Goal: Information Seeking & Learning: Learn about a topic

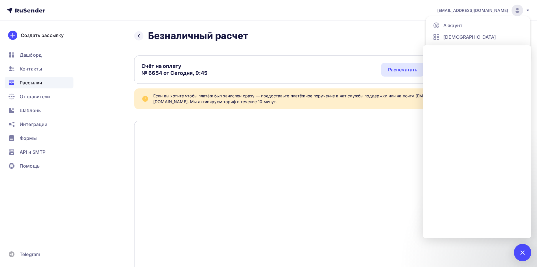
click at [38, 88] on div "Рассылки" at bounding box center [39, 83] width 69 height 12
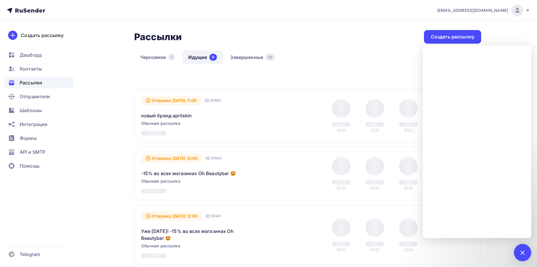
click at [534, 253] on div "[EMAIL_ADDRESS][DOMAIN_NAME] Аккаунт Тарифы Выйти Создать рассылку [GEOGRAPHIC_…" at bounding box center [268, 261] width 537 height 523
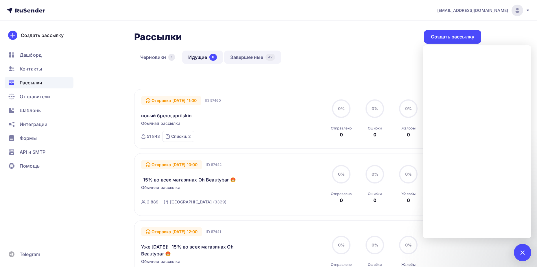
click at [249, 63] on link "Завершенные 42" at bounding box center [252, 57] width 57 height 13
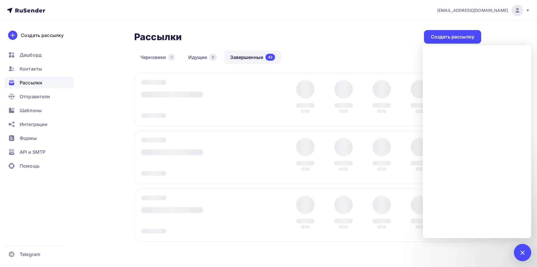
click at [528, 254] on div at bounding box center [522, 252] width 17 height 17
click at [524, 254] on div at bounding box center [523, 253] width 8 height 8
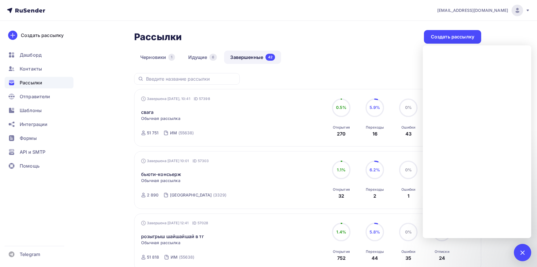
scroll to position [58, 0]
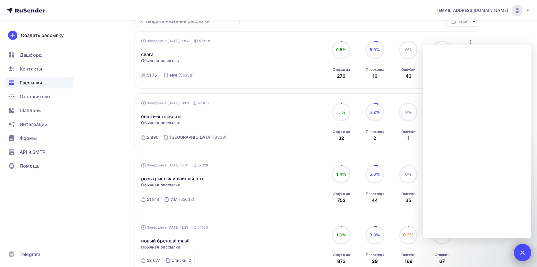
click at [525, 260] on div at bounding box center [522, 252] width 17 height 17
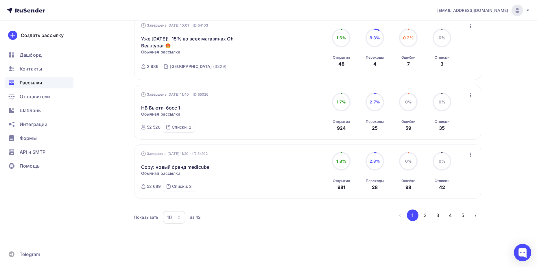
scroll to position [505, 0]
click at [428, 212] on button "2" at bounding box center [426, 214] width 12 height 12
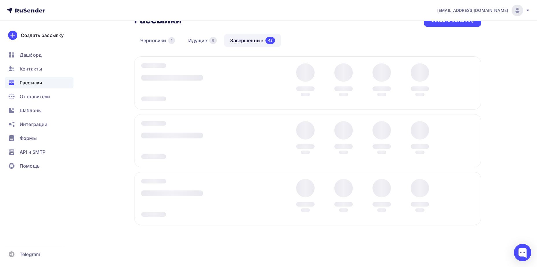
scroll to position [17, 0]
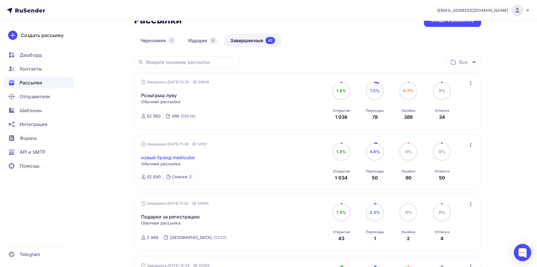
click at [166, 157] on link "новый бренд medicube" at bounding box center [168, 157] width 54 height 7
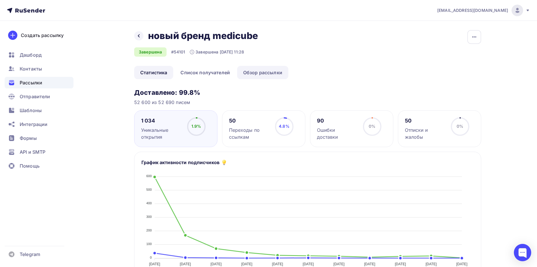
drag, startPoint x: 256, startPoint y: 72, endPoint x: 243, endPoint y: 77, distance: 13.9
click at [256, 72] on link "Обзор рассылки" at bounding box center [262, 72] width 51 height 13
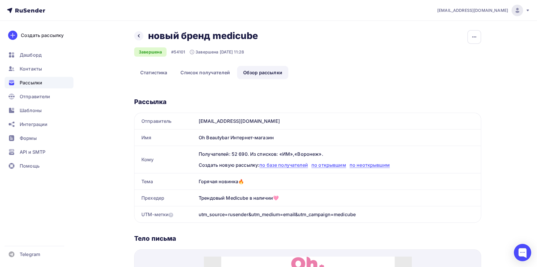
drag, startPoint x: 225, startPoint y: 182, endPoint x: 286, endPoint y: 198, distance: 63.9
click at [286, 198] on div "Отправитель [EMAIL_ADDRESS][DOMAIN_NAME] Имя Oh Beautybar Интернет-магазин Кому…" at bounding box center [307, 168] width 347 height 110
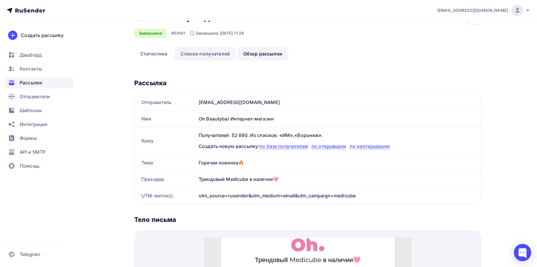
scroll to position [29, 0]
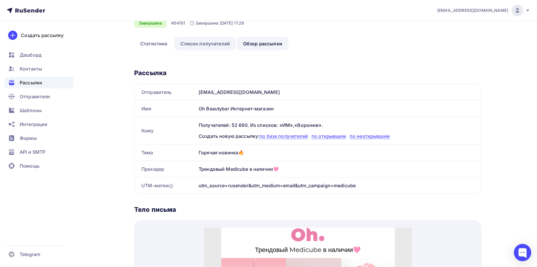
click at [200, 43] on link "Список получателей" at bounding box center [205, 43] width 62 height 13
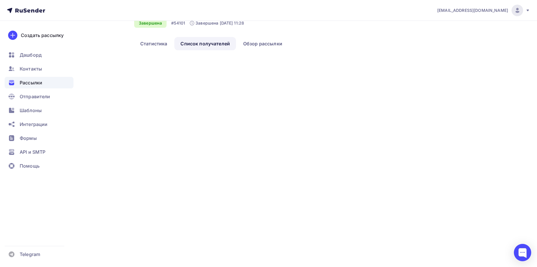
click at [150, 28] on div "Назад новый бренд medicube новый бренд medicube Завершена #54101 Завершена [DAT…" at bounding box center [198, 14] width 128 height 27
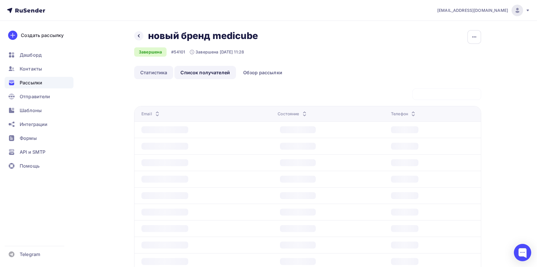
click at [142, 74] on link "Статистика" at bounding box center [153, 72] width 39 height 13
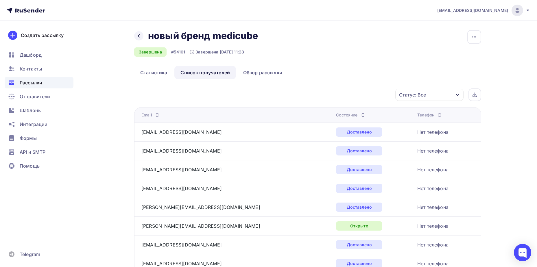
click at [135, 33] on div "Назад новый бренд medicube новый бренд medicube" at bounding box center [198, 36] width 128 height 12
click at [140, 33] on div at bounding box center [138, 35] width 9 height 9
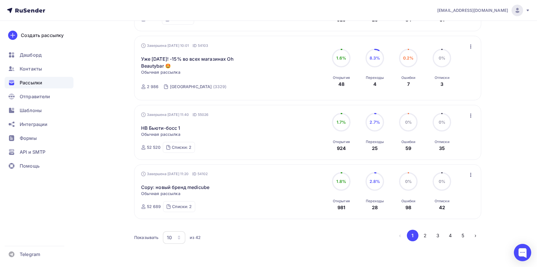
scroll to position [505, 0]
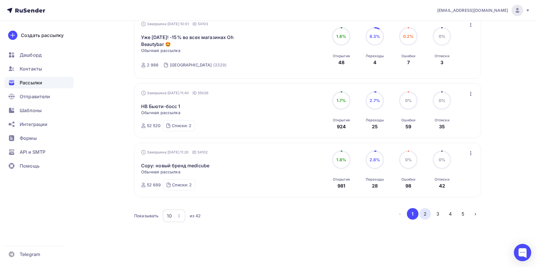
click at [427, 217] on button "2" at bounding box center [426, 214] width 12 height 12
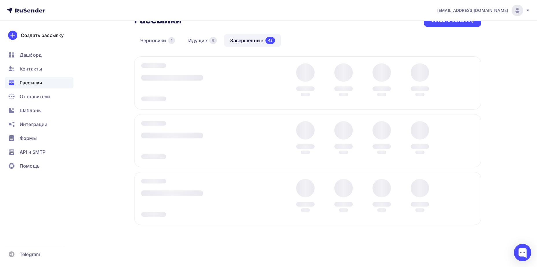
scroll to position [17, 0]
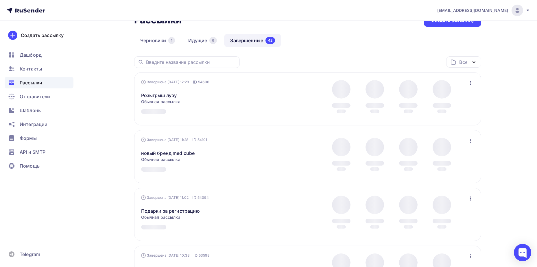
click at [154, 95] on link "Розыгрыш луву" at bounding box center [159, 95] width 36 height 7
click at [166, 92] on link "Розыгрыш луву" at bounding box center [159, 95] width 36 height 7
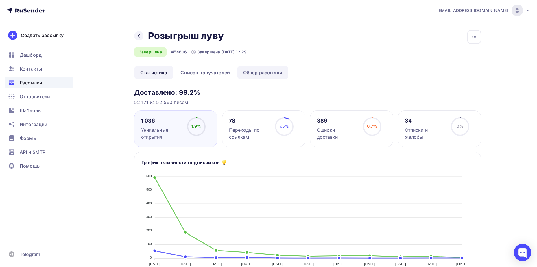
click at [250, 71] on link "Обзор рассылки" at bounding box center [262, 72] width 51 height 13
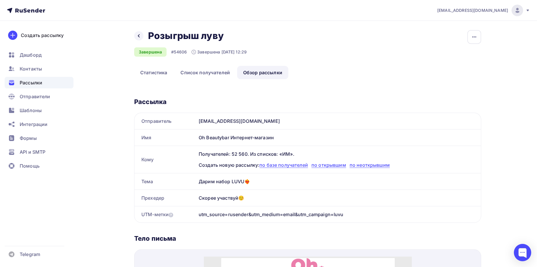
drag, startPoint x: 196, startPoint y: 181, endPoint x: 256, endPoint y: 198, distance: 62.6
click at [256, 198] on div "Отправитель [EMAIL_ADDRESS][DOMAIN_NAME] Имя Oh Beautybar Интернет-магазин Кому…" at bounding box center [307, 168] width 347 height 110
copy div "Тема Дарим набор LUVU❤️‍🔥 Прехедер Скорее участвуй☺️"
click at [148, 73] on link "Статистика" at bounding box center [153, 72] width 39 height 13
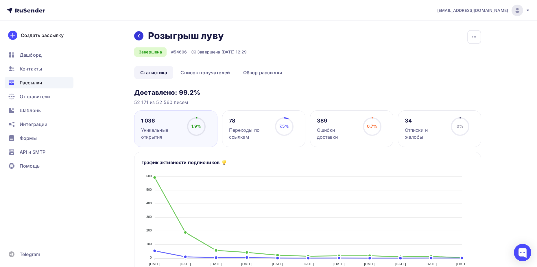
click at [137, 37] on icon at bounding box center [139, 36] width 5 height 5
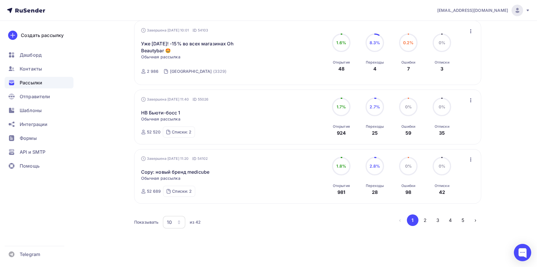
scroll to position [505, 0]
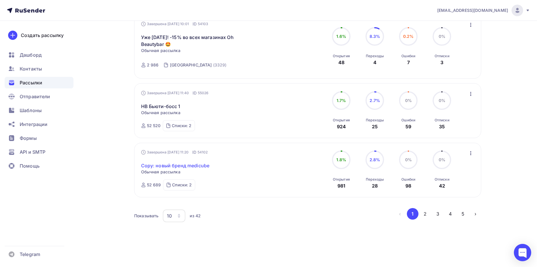
click at [182, 165] on link "Copy: новый бренд medicube" at bounding box center [175, 165] width 69 height 7
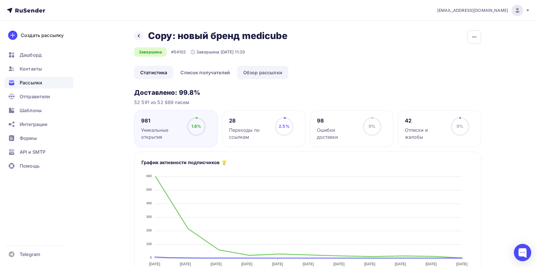
click at [260, 71] on link "Обзор рассылки" at bounding box center [262, 72] width 51 height 13
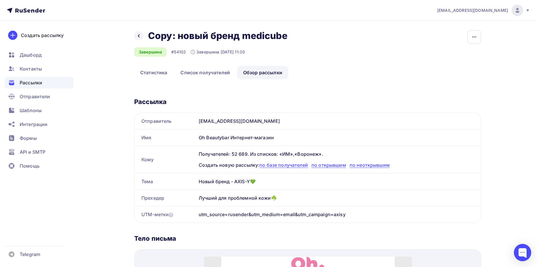
drag, startPoint x: 199, startPoint y: 182, endPoint x: 290, endPoint y: 197, distance: 92.1
click at [290, 197] on div "Отправитель [EMAIL_ADDRESS][DOMAIN_NAME] Имя Oh Beautybar Интернет-магазин Кому…" at bounding box center [307, 168] width 347 height 110
copy div "Новый бренд - AXIS-Y💚 Прехедер Лучший для проблемной кожи☘️"
drag, startPoint x: 157, startPoint y: 70, endPoint x: 226, endPoint y: 46, distance: 72.9
click at [157, 70] on link "Статистика" at bounding box center [153, 72] width 39 height 13
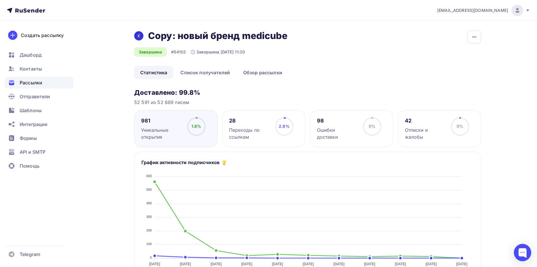
click at [137, 34] on icon at bounding box center [139, 36] width 5 height 5
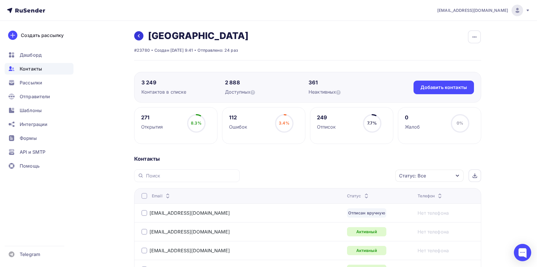
click at [140, 34] on icon at bounding box center [139, 36] width 5 height 5
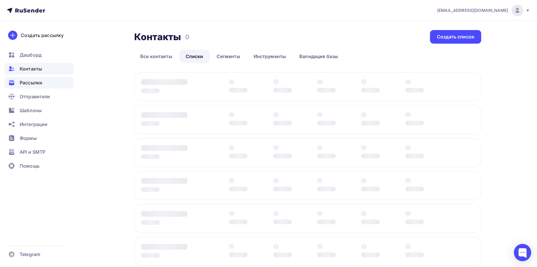
click at [33, 81] on span "Рассылки" at bounding box center [31, 82] width 23 height 7
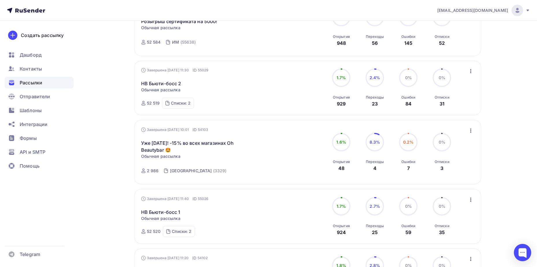
scroll to position [405, 0]
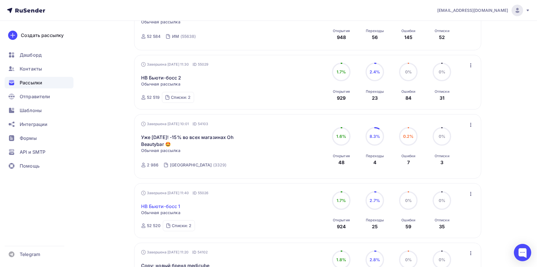
click at [166, 209] on link "HB Бьюти-босс 1" at bounding box center [160, 206] width 39 height 7
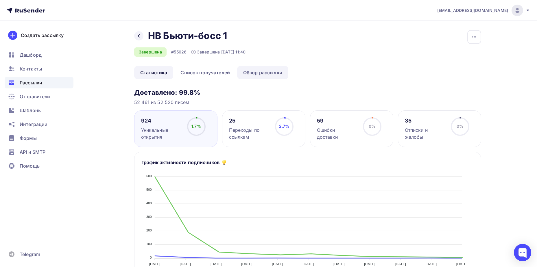
click at [268, 72] on link "Обзор рассылки" at bounding box center [262, 72] width 51 height 13
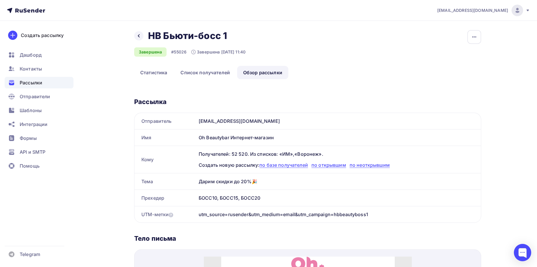
scroll to position [29, 0]
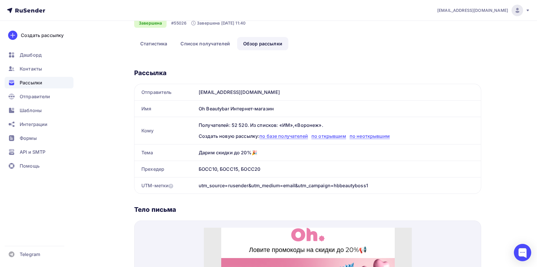
drag, startPoint x: 198, startPoint y: 153, endPoint x: 272, endPoint y: 168, distance: 75.0
click at [272, 168] on div "Отправитель [EMAIL_ADDRESS][DOMAIN_NAME] Имя Oh Beautybar Интернет-магазин Кому…" at bounding box center [307, 139] width 347 height 110
copy div "Дарим скидки до 20%🎉 Прехедер БОСС10, БОСС15, БОСС20"
click at [155, 46] on link "Статистика" at bounding box center [153, 43] width 39 height 13
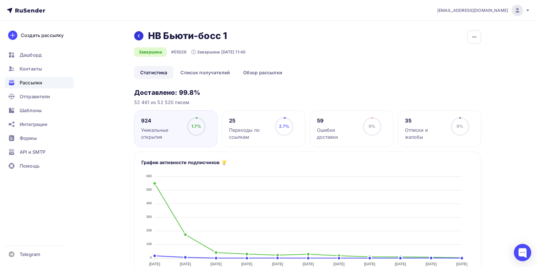
click at [137, 34] on icon at bounding box center [139, 36] width 5 height 5
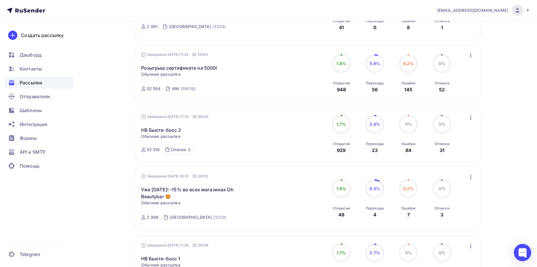
scroll to position [347, 0]
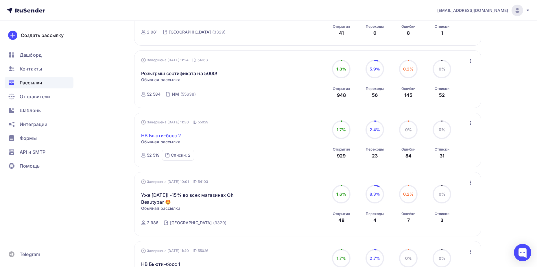
click at [166, 135] on link "HB Бьюти-босс 2" at bounding box center [161, 135] width 40 height 7
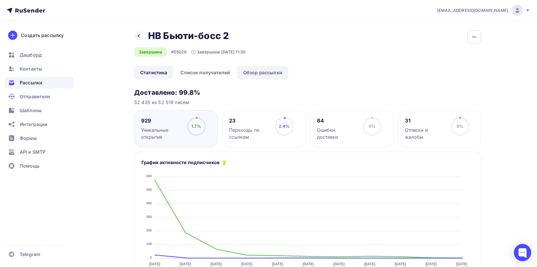
click at [264, 73] on link "Обзор рассылки" at bounding box center [262, 72] width 51 height 13
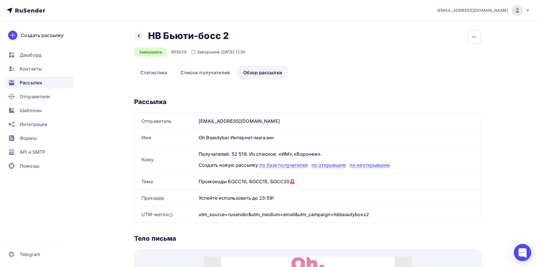
drag, startPoint x: 195, startPoint y: 180, endPoint x: 276, endPoint y: 195, distance: 82.0
click at [276, 195] on div "Отправитель [EMAIL_ADDRESS][DOMAIN_NAME] Имя Oh Beautybar Интернет-магазин Кому…" at bounding box center [307, 168] width 347 height 110
copy div "Тема Промокоды БОСС10, БОСС15, БОСС20🚨 Прехедер Успейте использовать до 23:59!"
click at [150, 71] on link "Статистика" at bounding box center [153, 72] width 39 height 13
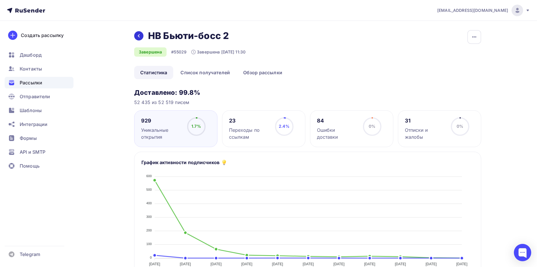
click at [139, 38] on icon at bounding box center [139, 36] width 5 height 5
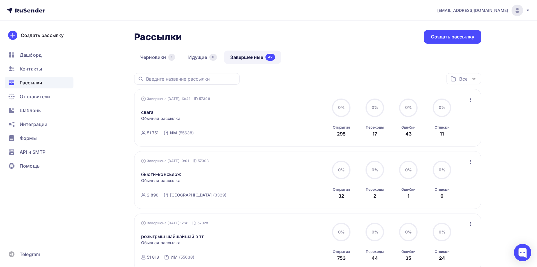
scroll to position [203, 0]
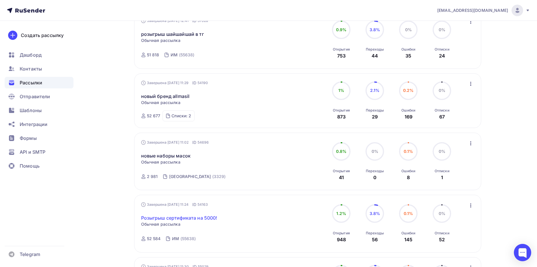
click at [203, 215] on link "Розыгрыш сертификата на 5000!" at bounding box center [179, 218] width 76 height 7
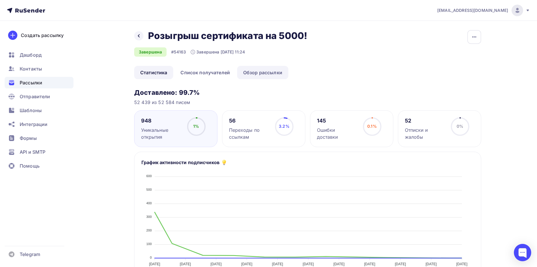
click at [273, 70] on link "Обзор рассылки" at bounding box center [262, 72] width 51 height 13
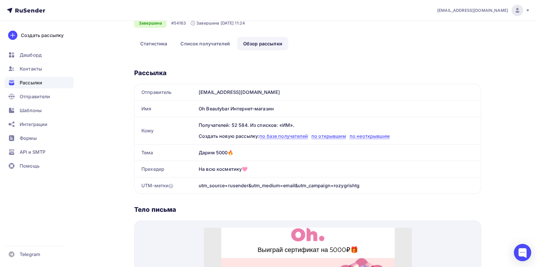
drag, startPoint x: 194, startPoint y: 151, endPoint x: 260, endPoint y: 175, distance: 69.7
click at [260, 175] on div "Отправитель [EMAIL_ADDRESS][DOMAIN_NAME] Имя Oh Beautybar Интернет-магазин Кому…" at bounding box center [307, 139] width 347 height 110
copy div "Тема Дарим 5000🔥 Прехедер На всю косметику🩷"
click at [157, 45] on link "Статистика" at bounding box center [153, 43] width 39 height 13
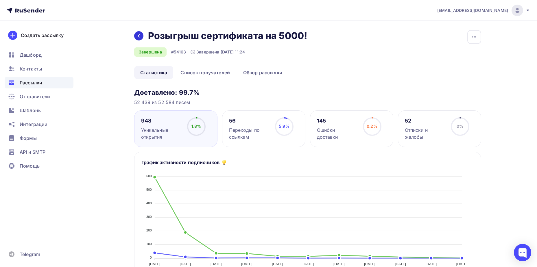
click at [138, 37] on icon at bounding box center [139, 36] width 5 height 5
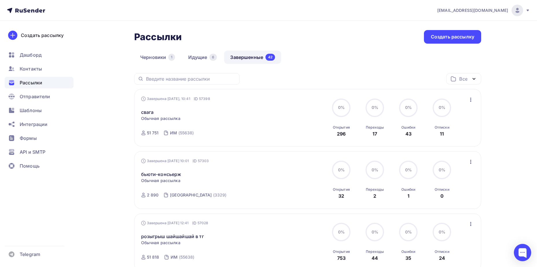
scroll to position [145, 0]
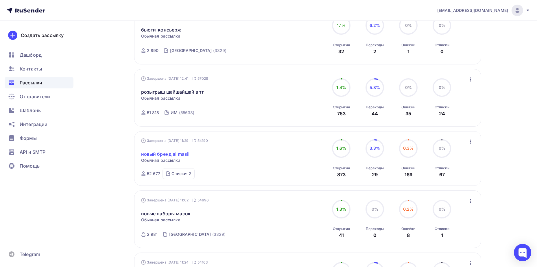
click at [170, 152] on link "новый бренд allmasil" at bounding box center [165, 154] width 49 height 7
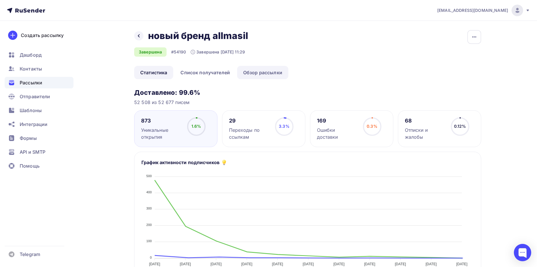
click at [265, 73] on link "Обзор рассылки" at bounding box center [262, 72] width 51 height 13
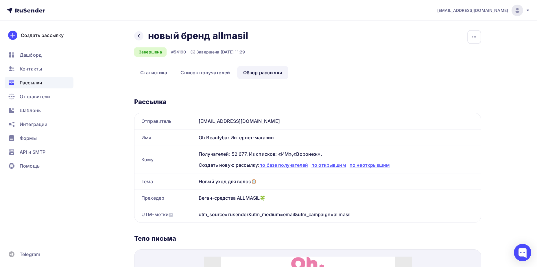
scroll to position [58, 0]
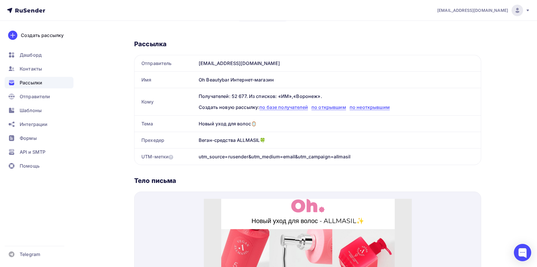
drag, startPoint x: 199, startPoint y: 122, endPoint x: 279, endPoint y: 142, distance: 82.2
click at [279, 142] on div "Отправитель [EMAIL_ADDRESS][DOMAIN_NAME] Имя Oh Beautybar Интернет-магазин Кому…" at bounding box center [307, 110] width 347 height 110
copy div "Новый уход для волос🪞 Прехедер Веган-средства ALLMASIL🍀"
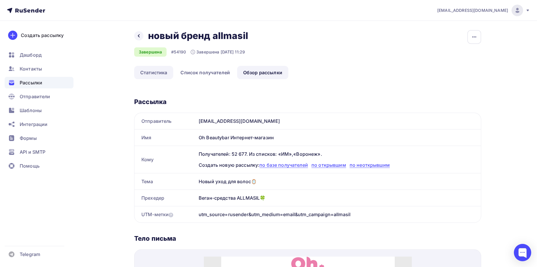
drag, startPoint x: 152, startPoint y: 76, endPoint x: 172, endPoint y: 69, distance: 21.9
click at [152, 76] on link "Статистика" at bounding box center [153, 72] width 39 height 13
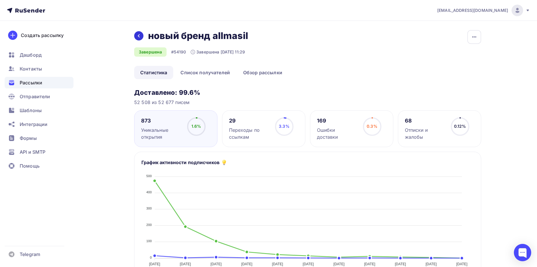
click at [142, 35] on div at bounding box center [138, 35] width 9 height 9
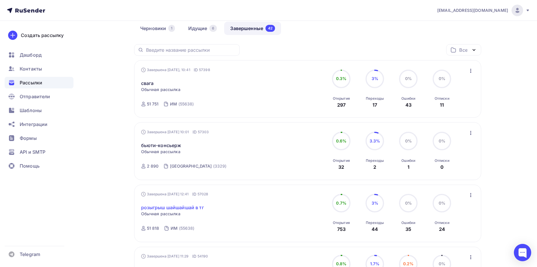
click at [190, 206] on link "розыгрыш шайшайшай в тг" at bounding box center [172, 207] width 63 height 7
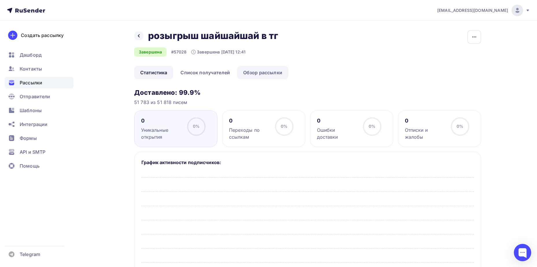
click at [261, 70] on link "Обзор рассылки" at bounding box center [262, 72] width 51 height 13
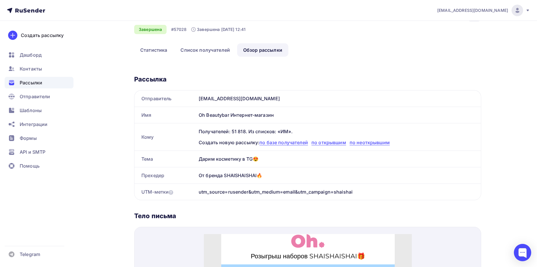
scroll to position [58, 0]
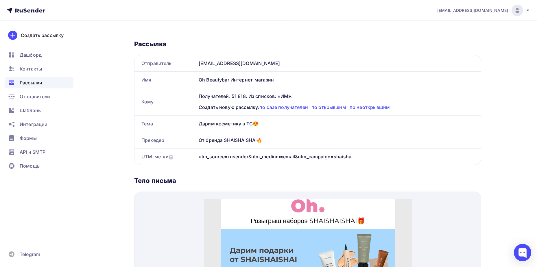
drag, startPoint x: 198, startPoint y: 119, endPoint x: 273, endPoint y: 137, distance: 76.2
click at [273, 137] on div "Отправитель [EMAIL_ADDRESS][DOMAIN_NAME] Имя Oh Beautybar Интернет-магазин Кому…" at bounding box center [307, 110] width 347 height 110
copy div "Дарим косметику в TG😍 Прехедер От бренда SHAISHAISHAI🔥"
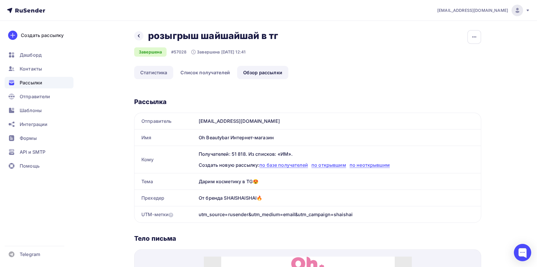
drag, startPoint x: 150, startPoint y: 75, endPoint x: 155, endPoint y: 74, distance: 5.3
click at [150, 75] on link "Статистика" at bounding box center [153, 72] width 39 height 13
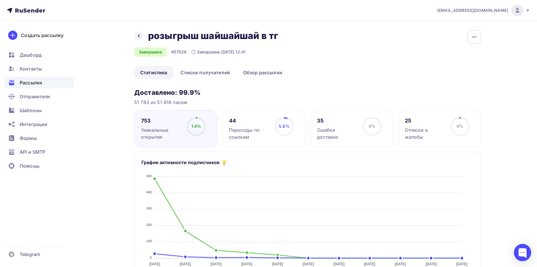
click at [144, 37] on div "Назад розыгрыш шайшайшай в тг розыгрыш шайшайшай в тг" at bounding box center [208, 36] width 148 height 12
click at [142, 37] on div at bounding box center [138, 35] width 9 height 9
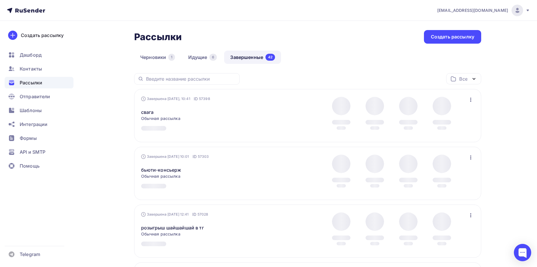
click at [427, 214] on div "Завершена [DATE] 12:41 ID 57028 розыгрыш шайшайшай в тг Статистика Обзор рассыл…" at bounding box center [307, 231] width 347 height 53
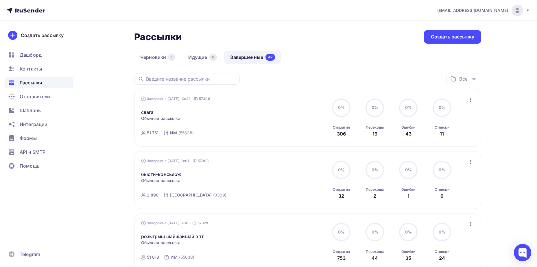
scroll to position [468, 0]
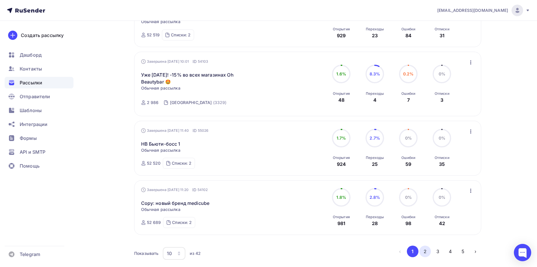
click at [425, 254] on button "2" at bounding box center [426, 252] width 12 height 12
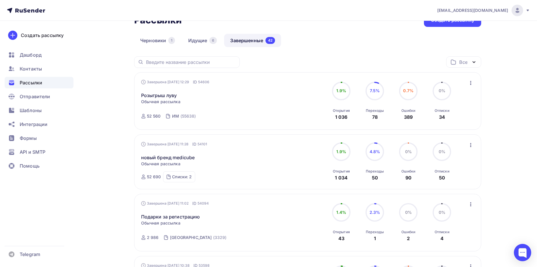
scroll to position [75, 0]
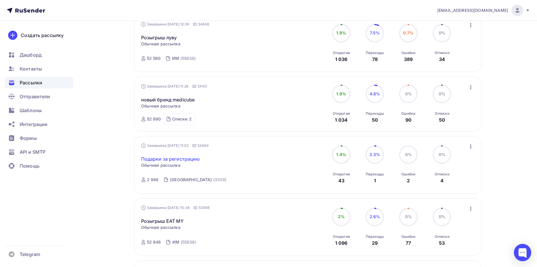
click at [158, 162] on link "Подарки за регистрацию" at bounding box center [170, 159] width 59 height 7
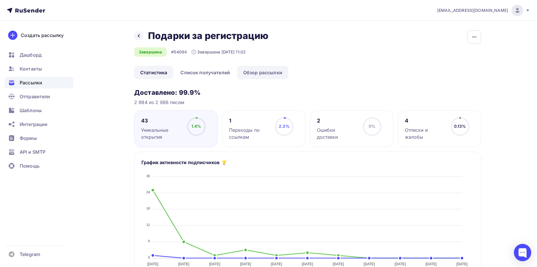
click at [255, 70] on link "Обзор рассылки" at bounding box center [262, 72] width 51 height 13
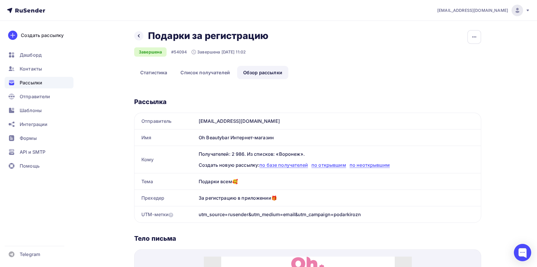
drag, startPoint x: 200, startPoint y: 179, endPoint x: 304, endPoint y: 195, distance: 105.2
click at [304, 195] on div "Отправитель [EMAIL_ADDRESS][DOMAIN_NAME] Имя Oh Beautybar Интернет-магазин Кому…" at bounding box center [307, 168] width 347 height 110
copy div "Подарки всем🥰 Прехедер За регистрацию в приложении🎁"
click at [157, 70] on link "Статистика" at bounding box center [153, 72] width 39 height 13
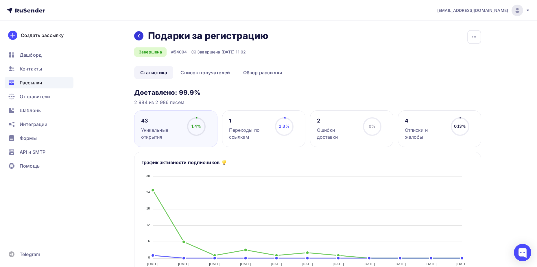
click at [137, 37] on icon at bounding box center [139, 36] width 5 height 5
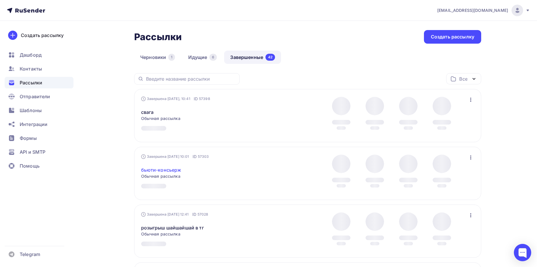
click at [164, 171] on link "бьюти-консьерж" at bounding box center [161, 170] width 40 height 7
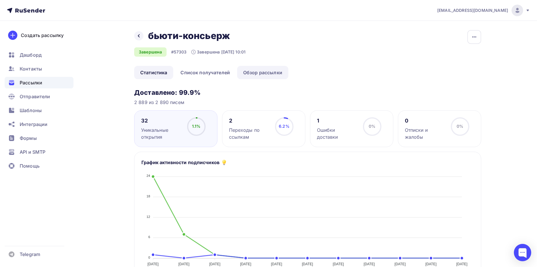
click at [269, 69] on link "Обзор рассылки" at bounding box center [262, 72] width 51 height 13
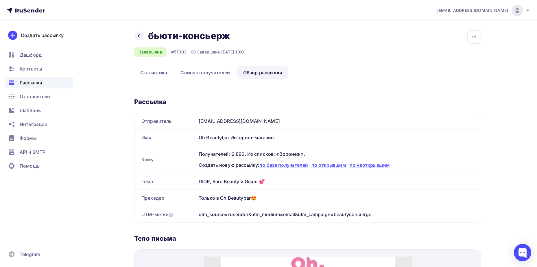
click at [198, 181] on div "DIOR, Rare Beauty и Gisou 💕" at bounding box center [338, 182] width 285 height 16
click at [141, 36] on div at bounding box center [138, 35] width 9 height 9
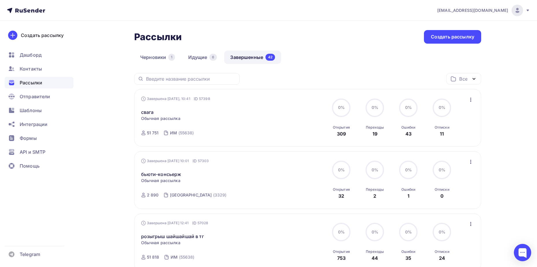
scroll to position [376, 0]
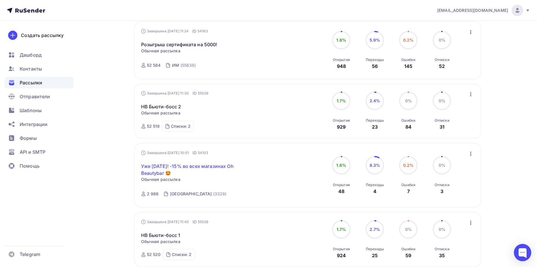
click at [214, 167] on link "Уже [DATE]! -15% во всех магазинах Oh Beautybar 🤩" at bounding box center [190, 170] width 99 height 14
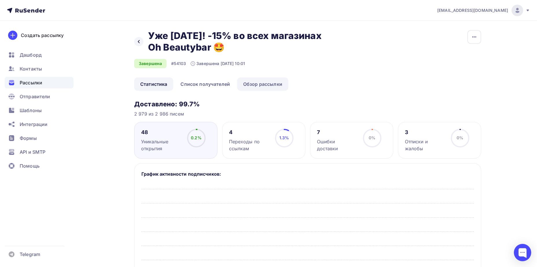
click at [260, 81] on link "Обзор рассылки" at bounding box center [262, 84] width 51 height 13
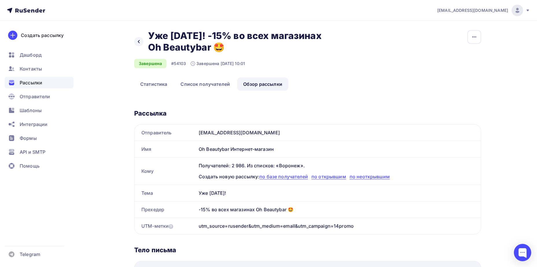
drag, startPoint x: 198, startPoint y: 193, endPoint x: 314, endPoint y: 214, distance: 118.2
click at [314, 214] on div "Отправитель [EMAIL_ADDRESS][DOMAIN_NAME] Имя Oh Beautybar Интернет-магазин Кому…" at bounding box center [307, 179] width 347 height 110
copy div "Уже [DATE]! Прехедер -15% во всех магазинах Oh Beautybar 🤩"
click at [154, 85] on link "Статистика" at bounding box center [153, 84] width 39 height 13
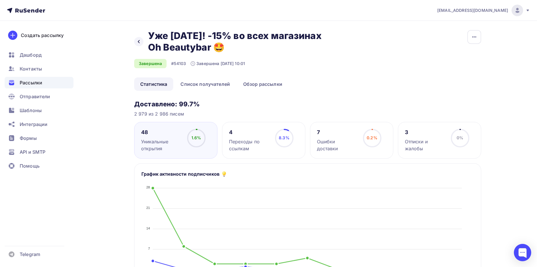
click at [137, 41] on icon at bounding box center [139, 41] width 5 height 5
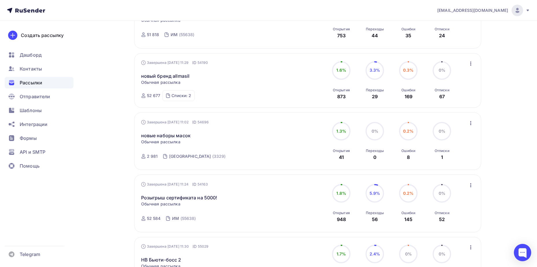
scroll to position [231, 0]
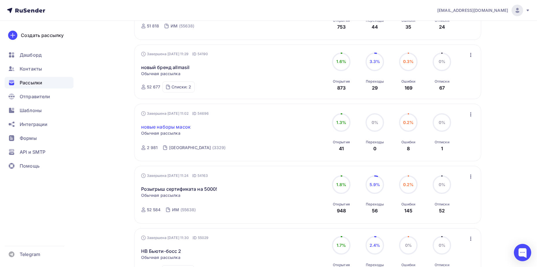
click at [183, 126] on link "новые наборы масок" at bounding box center [166, 127] width 50 height 7
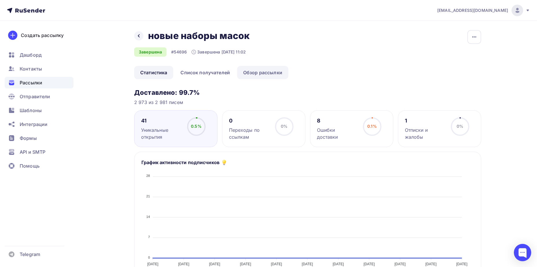
click at [267, 78] on link "Обзор рассылки" at bounding box center [262, 72] width 51 height 13
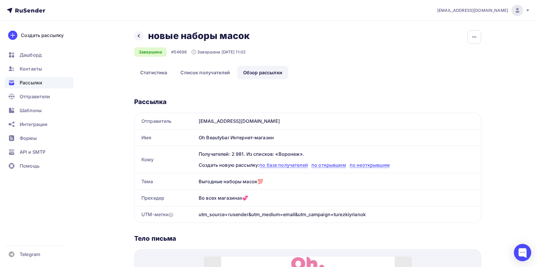
click at [262, 197] on div "Отправитель [EMAIL_ADDRESS][DOMAIN_NAME] Имя Oh Beautybar Интернет-магазин Кому…" at bounding box center [307, 168] width 347 height 110
click at [149, 69] on link "Статистика" at bounding box center [153, 72] width 39 height 13
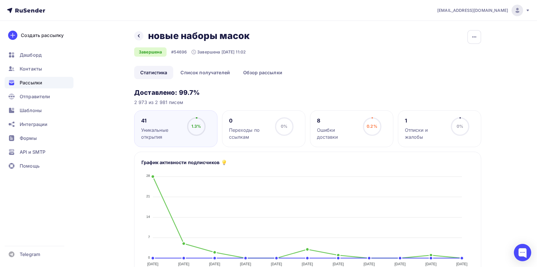
click at [139, 36] on icon at bounding box center [139, 36] width 5 height 5
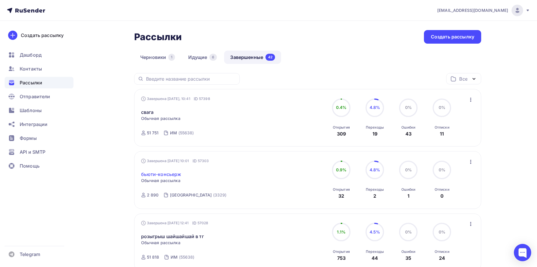
click at [153, 174] on link "бьюти-консьерж" at bounding box center [161, 174] width 40 height 7
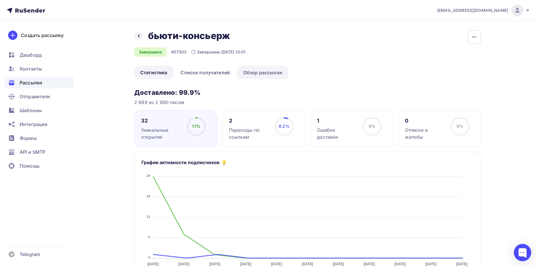
click at [255, 71] on link "Обзор рассылки" at bounding box center [262, 72] width 51 height 13
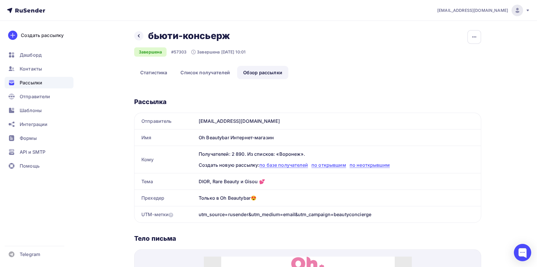
click at [272, 196] on div "Отправитель [EMAIL_ADDRESS][DOMAIN_NAME] Имя Oh Beautybar Интернет-магазин Кому…" at bounding box center [307, 168] width 347 height 110
click at [165, 75] on link "Статистика" at bounding box center [153, 72] width 39 height 13
